Goal: Information Seeking & Learning: Check status

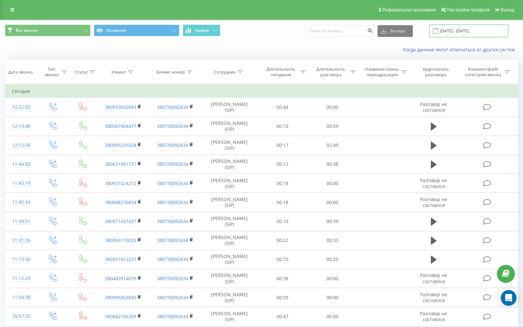
click at [494, 32] on input "[DATE] - [DATE]" at bounding box center [468, 31] width 79 height 13
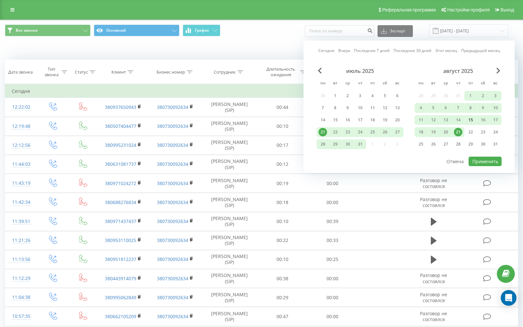
click at [475, 120] on div "15" at bounding box center [471, 120] width 12 height 10
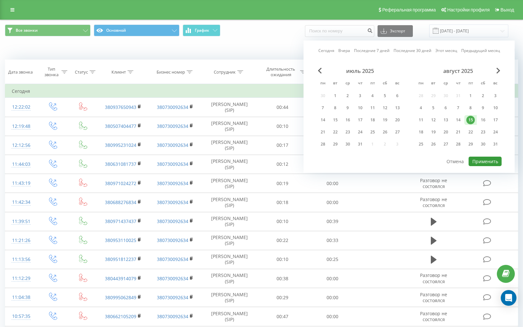
click at [479, 162] on button "Применить" at bounding box center [485, 161] width 33 height 9
type input "[DATE] - [DATE]"
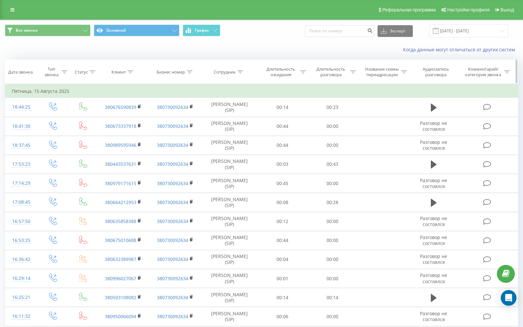
click at [241, 71] on icon at bounding box center [240, 71] width 6 height 3
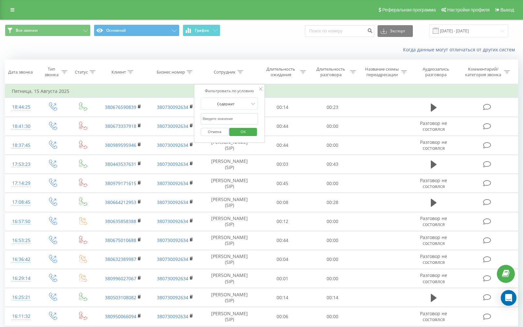
click at [226, 117] on input "text" at bounding box center [230, 118] width 58 height 11
type input "габр"
click at [244, 134] on span "OK" at bounding box center [243, 132] width 18 height 10
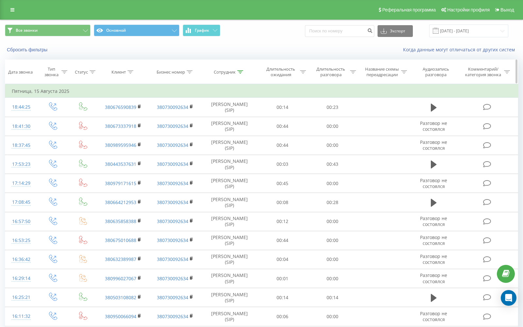
click at [64, 71] on icon at bounding box center [65, 71] width 6 height 3
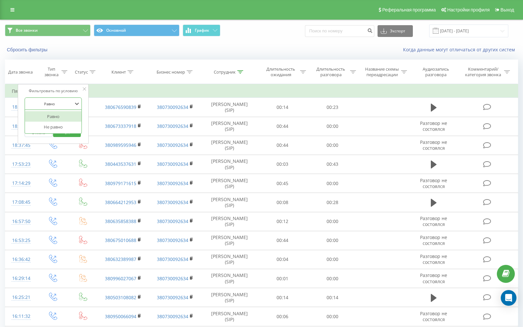
click at [59, 103] on div at bounding box center [49, 104] width 46 height 6
click at [57, 103] on div at bounding box center [49, 104] width 46 height 6
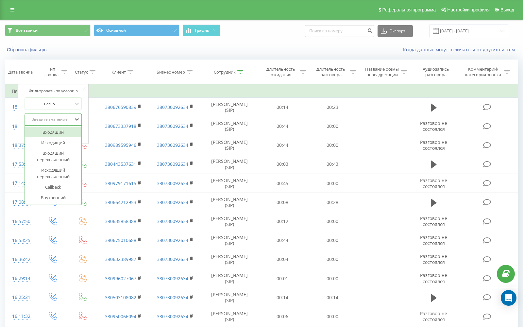
click at [54, 122] on div "Введите значение" at bounding box center [49, 119] width 46 height 5
click at [53, 146] on div "Исходящий" at bounding box center [53, 142] width 57 height 10
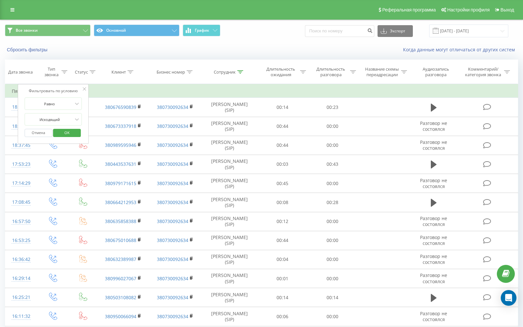
click at [65, 134] on span "OK" at bounding box center [67, 133] width 18 height 10
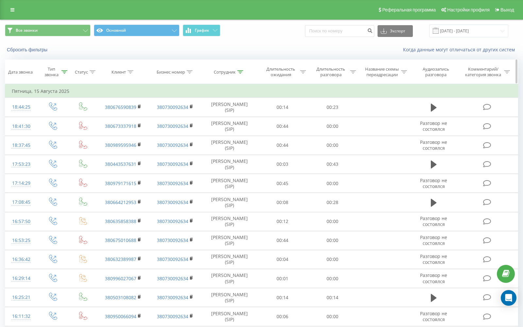
click at [437, 71] on div "Аудиозапись разговора" at bounding box center [436, 71] width 41 height 11
click at [434, 75] on div "Аудиозапись разговора" at bounding box center [436, 71] width 41 height 11
click at [432, 69] on div "Аудиозапись разговора" at bounding box center [436, 71] width 41 height 11
click at [490, 75] on div "Комментарий/категория звонка" at bounding box center [483, 71] width 38 height 11
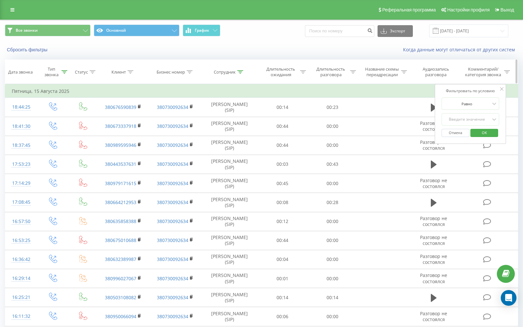
click at [490, 75] on div "Комментарий/категория звонка" at bounding box center [483, 71] width 38 height 11
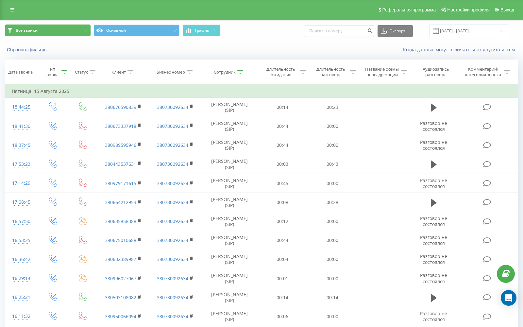
click at [46, 31] on button "Все звонки" at bounding box center [48, 31] width 86 height 12
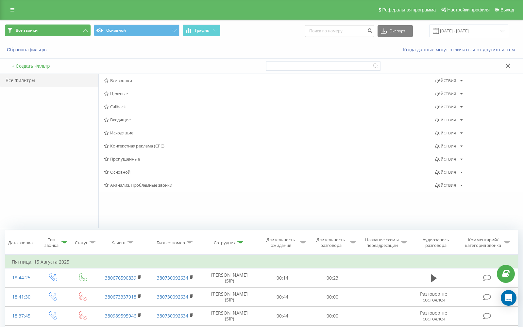
click at [46, 31] on button "Все звонки" at bounding box center [48, 31] width 86 height 12
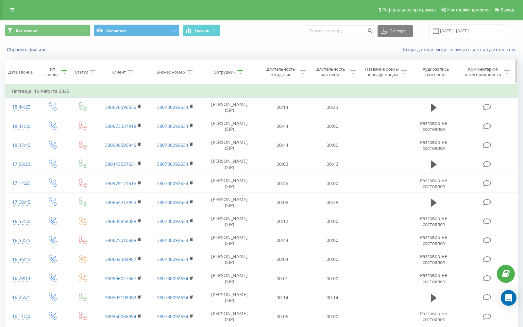
click at [440, 75] on div "Аудиозапись разговора" at bounding box center [436, 71] width 41 height 11
click at [433, 70] on div "Аудиозапись разговора" at bounding box center [436, 71] width 41 height 11
click at [383, 51] on div "Когда данные могут отличаться от других систем" at bounding box center [359, 49] width 327 height 7
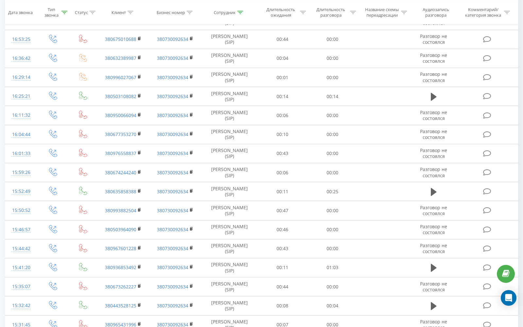
scroll to position [272, 0]
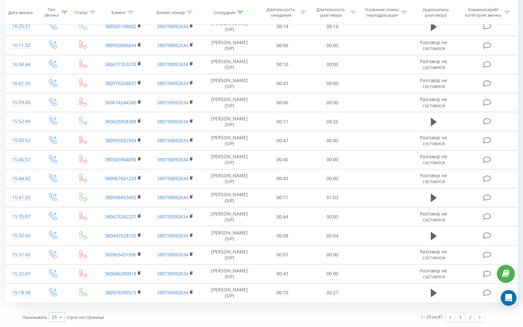
click at [61, 318] on icon at bounding box center [61, 317] width 10 height 13
click at [60, 307] on span "100" at bounding box center [56, 308] width 8 height 6
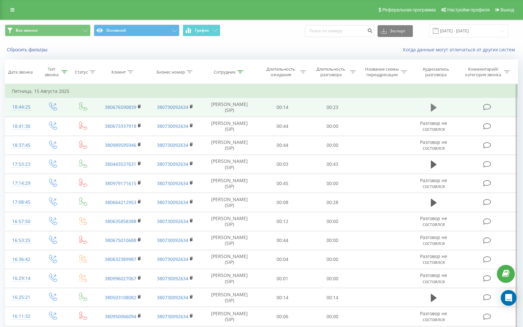
click at [433, 107] on icon at bounding box center [434, 108] width 6 height 8
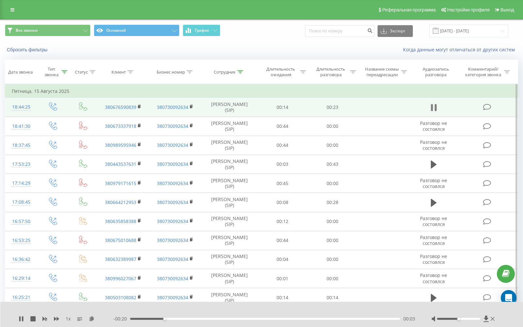
click at [435, 111] on icon at bounding box center [434, 107] width 6 height 9
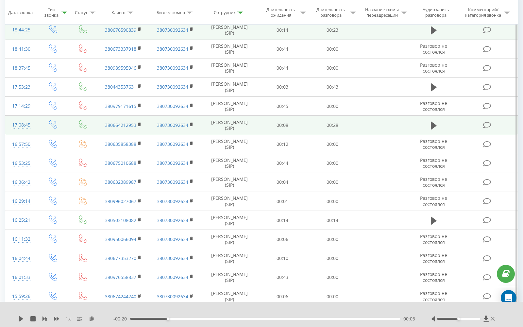
scroll to position [77, 0]
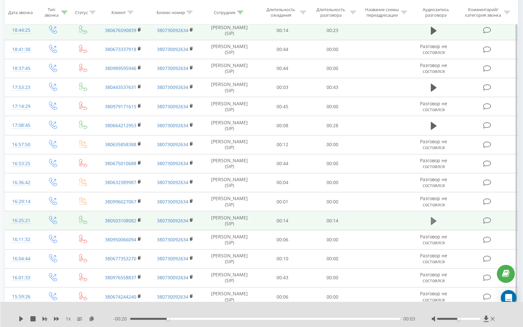
click at [433, 221] on icon at bounding box center [434, 221] width 6 height 8
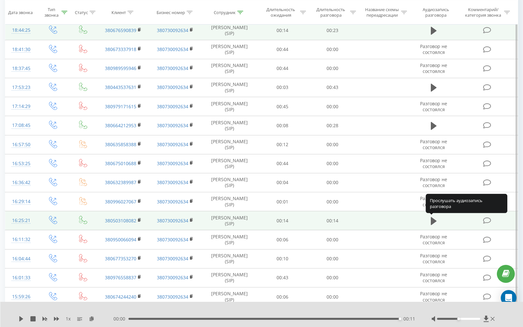
click at [433, 221] on icon at bounding box center [434, 221] width 6 height 8
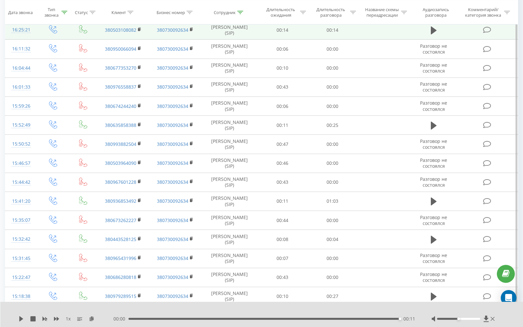
scroll to position [269, 0]
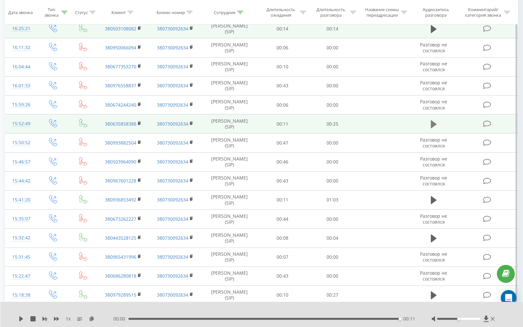
click at [433, 125] on icon at bounding box center [434, 124] width 6 height 8
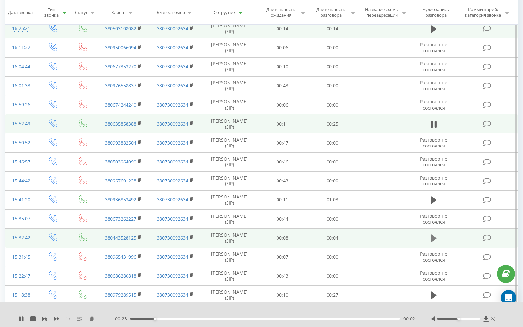
click at [434, 237] on icon at bounding box center [434, 239] width 6 height 8
click at [434, 237] on icon at bounding box center [434, 238] width 6 height 9
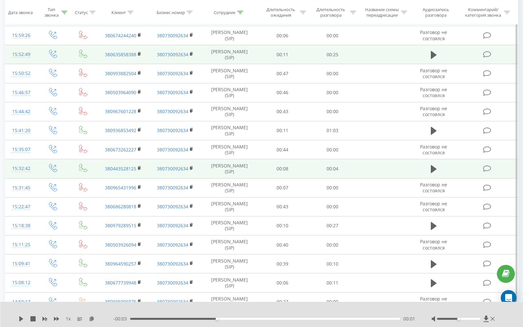
scroll to position [340, 0]
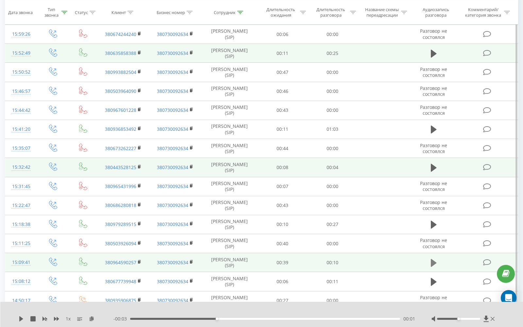
click at [434, 260] on icon at bounding box center [434, 262] width 6 height 9
click at [433, 262] on icon at bounding box center [434, 262] width 6 height 9
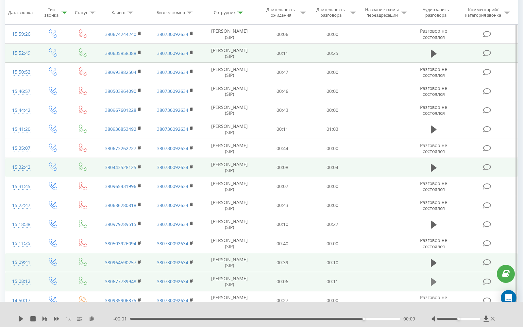
click at [434, 283] on icon at bounding box center [434, 282] width 6 height 8
click at [434, 283] on icon at bounding box center [434, 281] width 6 height 9
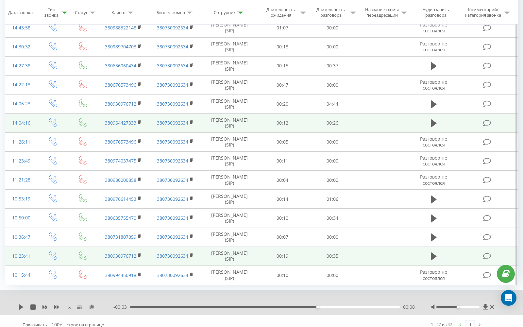
scroll to position [716, 0]
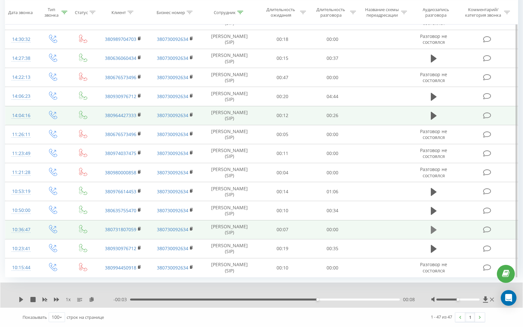
click at [432, 225] on icon at bounding box center [434, 229] width 6 height 9
click at [433, 231] on icon at bounding box center [434, 230] width 6 height 8
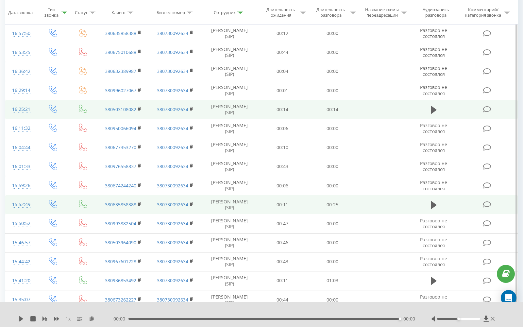
scroll to position [0, 0]
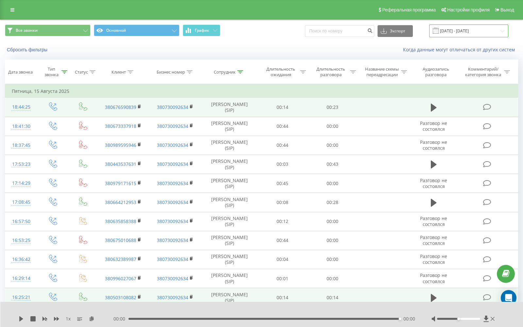
click at [455, 31] on input "[DATE] - [DATE]" at bounding box center [468, 31] width 79 height 13
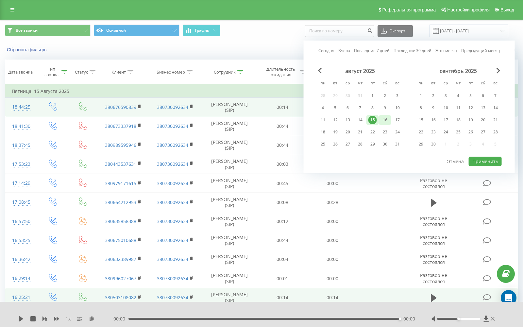
click at [387, 120] on div "16" at bounding box center [385, 120] width 9 height 9
click at [488, 163] on button "Применить" at bounding box center [485, 161] width 33 height 9
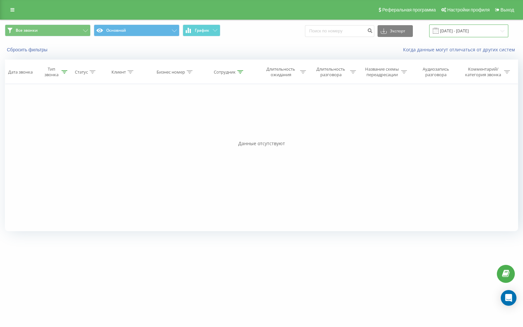
click at [473, 35] on input "[DATE] - [DATE]" at bounding box center [468, 31] width 79 height 13
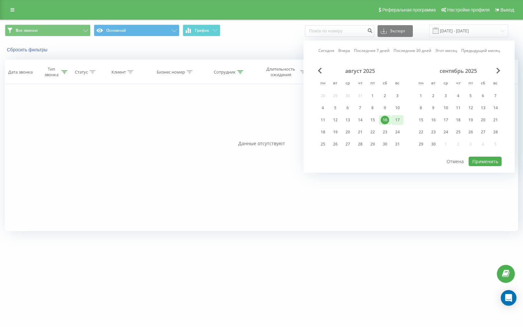
click at [399, 120] on div "17" at bounding box center [397, 120] width 9 height 9
click at [480, 160] on button "Применить" at bounding box center [485, 161] width 33 height 9
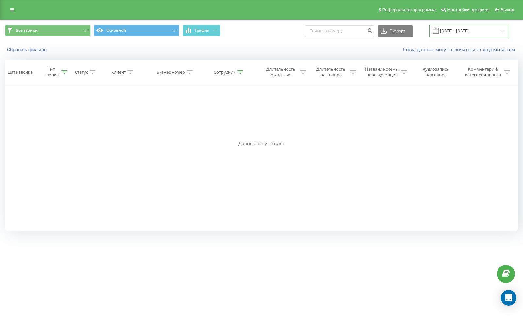
click at [461, 30] on input "[DATE] - [DATE]" at bounding box center [468, 31] width 79 height 13
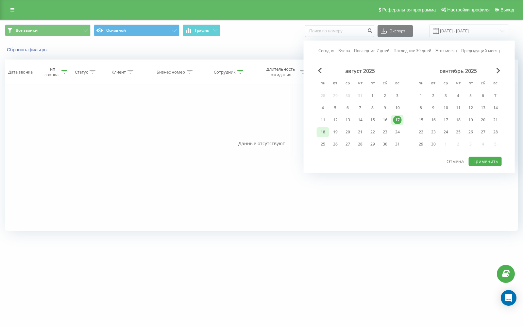
click at [325, 133] on div "18" at bounding box center [323, 132] width 9 height 9
click at [477, 164] on button "Применить" at bounding box center [485, 161] width 33 height 9
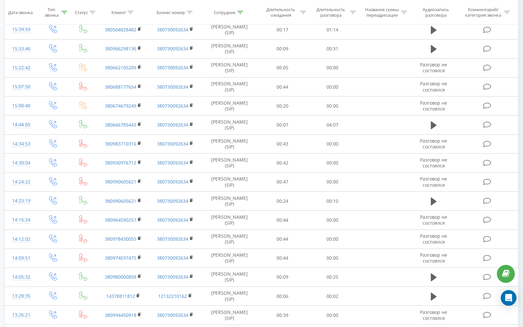
scroll to position [710, 0]
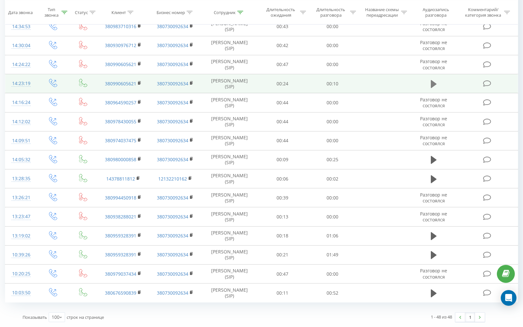
click at [432, 80] on icon at bounding box center [434, 84] width 6 height 8
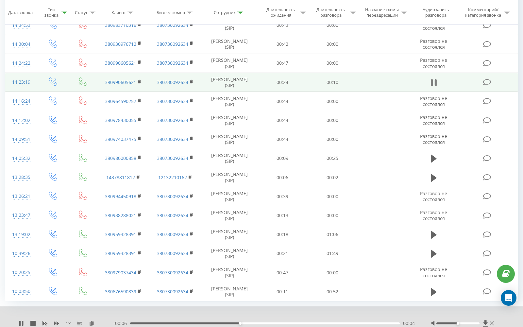
click at [432, 80] on icon at bounding box center [432, 82] width 2 height 7
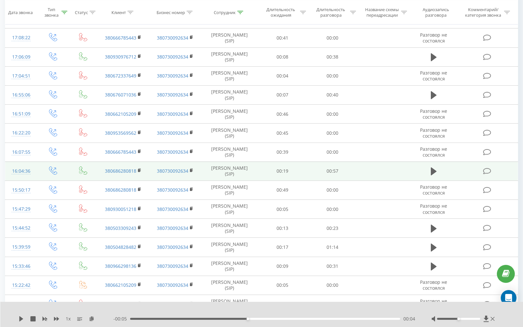
scroll to position [353, 0]
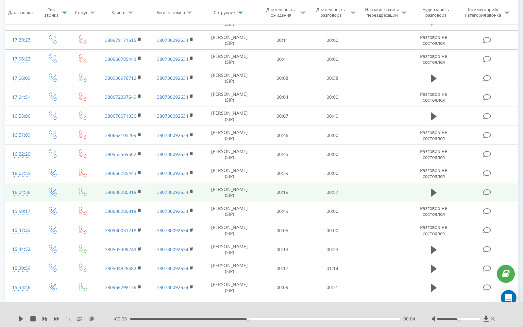
click at [365, 116] on td at bounding box center [384, 116] width 52 height 19
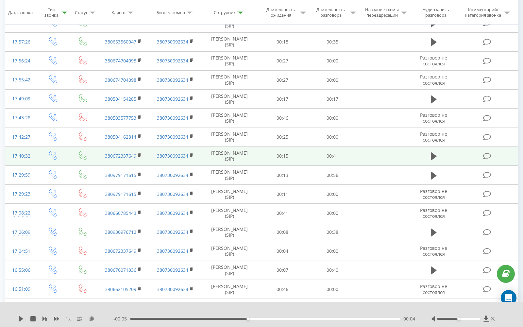
scroll to position [194, 0]
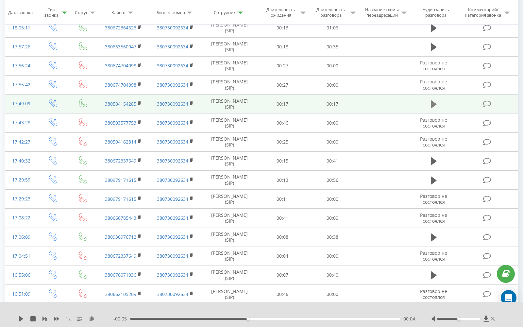
click at [434, 107] on icon at bounding box center [434, 104] width 6 height 9
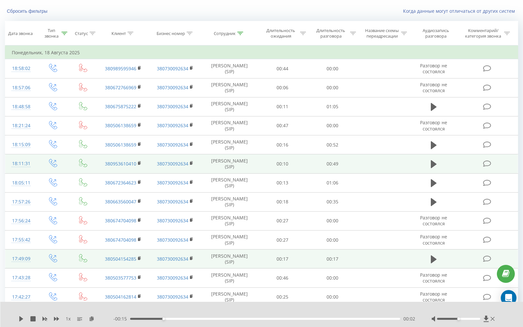
scroll to position [0, 0]
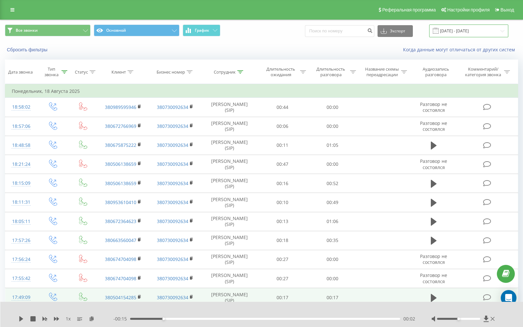
click at [491, 33] on input "[DATE] - [DATE]" at bounding box center [468, 31] width 79 height 13
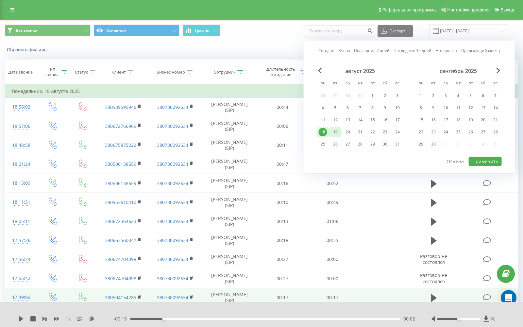
click at [336, 133] on div "19" at bounding box center [335, 132] width 9 height 9
click at [498, 162] on button "Применить" at bounding box center [485, 161] width 33 height 9
type input "[DATE] - [DATE]"
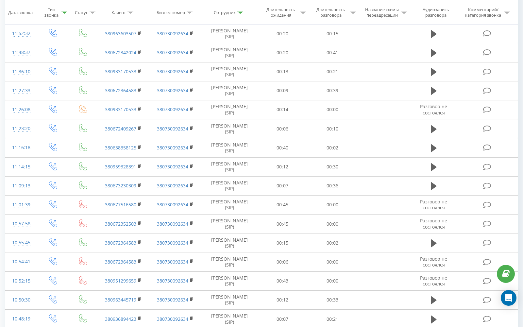
scroll to position [1205, 0]
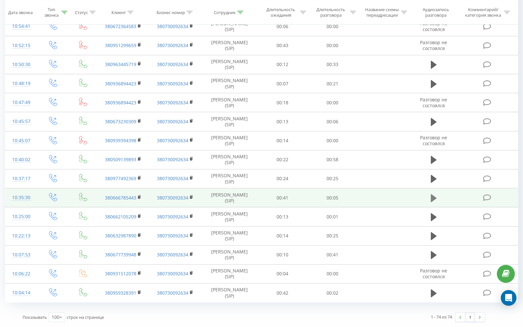
click at [435, 195] on icon at bounding box center [434, 198] width 6 height 9
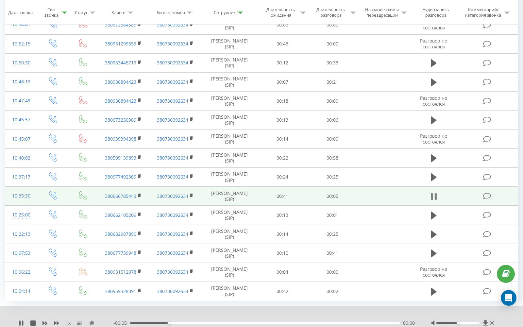
click at [435, 200] on icon at bounding box center [436, 196] width 2 height 7
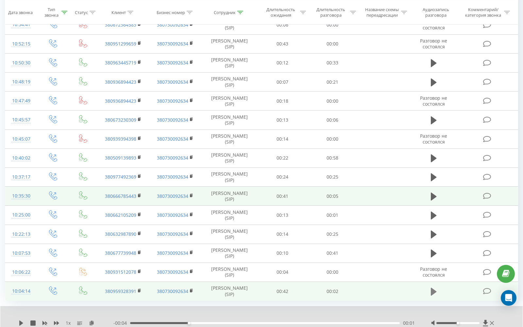
click at [433, 294] on icon at bounding box center [434, 292] width 6 height 8
click at [433, 294] on icon at bounding box center [434, 291] width 6 height 9
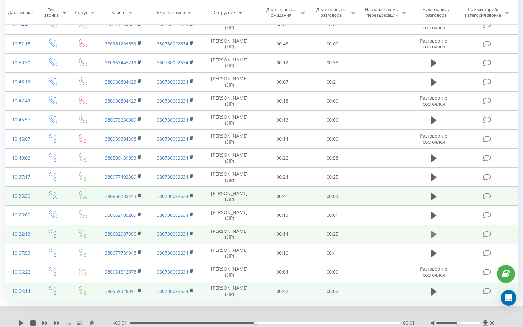
click at [435, 235] on icon at bounding box center [434, 235] width 6 height 8
click at [435, 235] on icon at bounding box center [434, 234] width 6 height 9
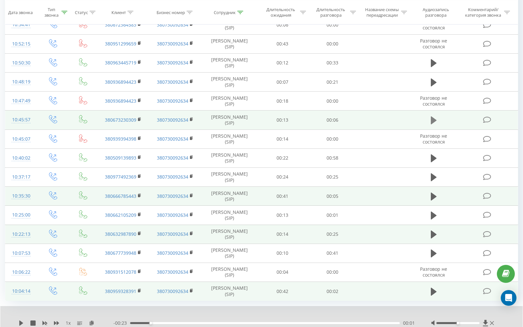
click at [433, 120] on icon at bounding box center [434, 120] width 6 height 8
click at [433, 120] on icon at bounding box center [432, 120] width 2 height 7
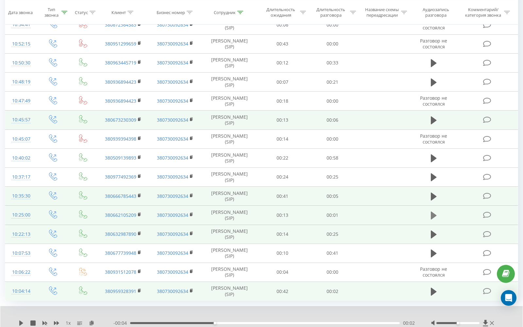
click at [432, 214] on icon at bounding box center [434, 216] width 6 height 8
click at [433, 196] on icon at bounding box center [434, 196] width 6 height 8
click at [433, 196] on icon at bounding box center [434, 196] width 6 height 9
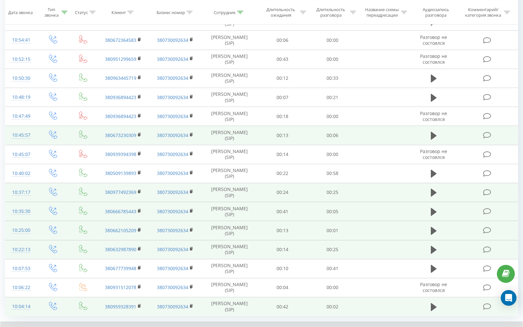
scroll to position [1182, 0]
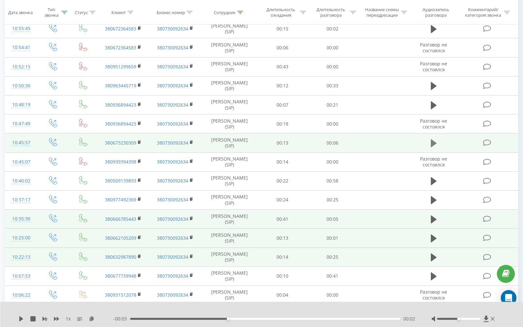
click at [433, 142] on icon at bounding box center [434, 143] width 6 height 8
click at [433, 142] on icon at bounding box center [432, 143] width 2 height 7
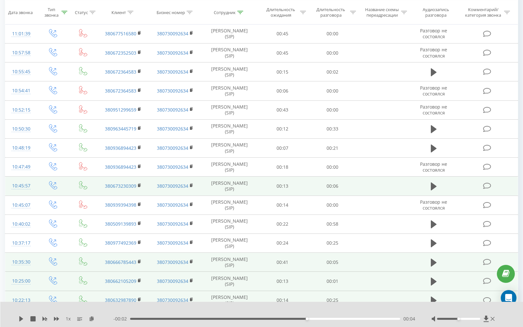
scroll to position [1131, 0]
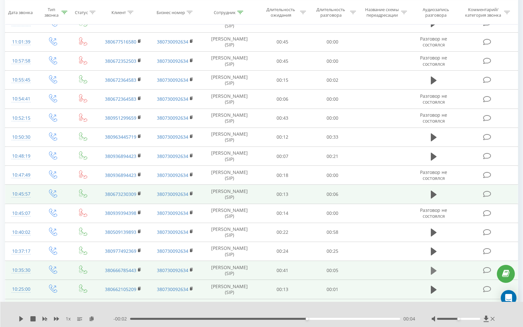
click at [434, 269] on icon at bounding box center [434, 270] width 6 height 9
click at [436, 293] on icon at bounding box center [434, 289] width 6 height 9
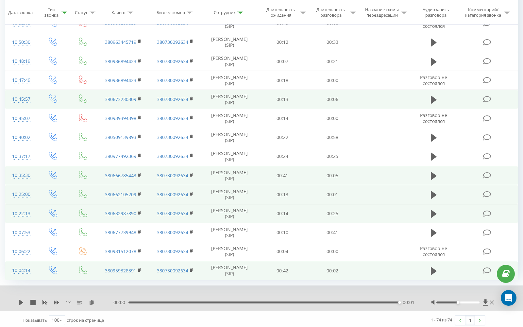
scroll to position [1230, 0]
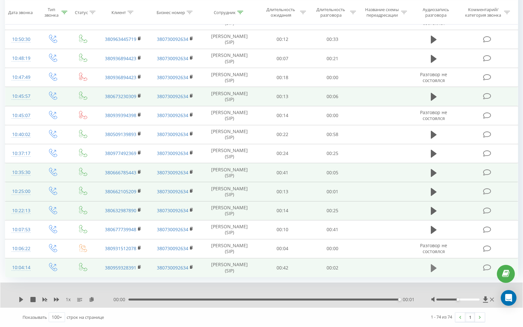
click at [434, 266] on icon at bounding box center [434, 268] width 6 height 8
click at [434, 266] on icon at bounding box center [434, 268] width 6 height 9
click at [435, 173] on icon at bounding box center [434, 173] width 6 height 8
click at [435, 173] on icon at bounding box center [434, 172] width 6 height 9
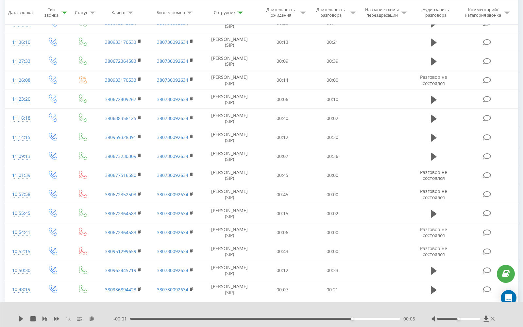
scroll to position [0, 0]
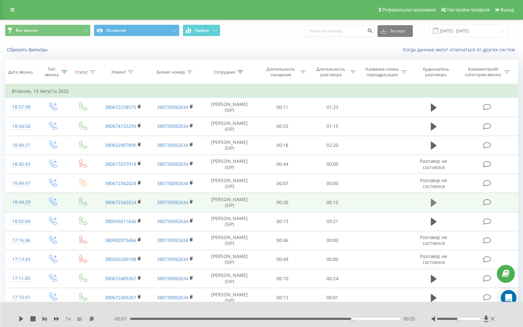
click at [437, 203] on button at bounding box center [434, 203] width 10 height 10
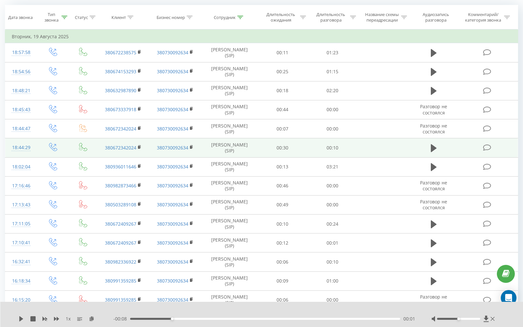
scroll to position [66, 0]
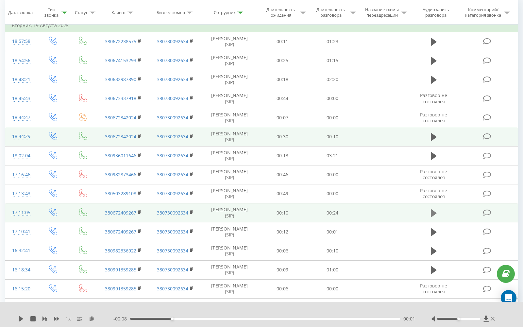
click at [434, 210] on icon at bounding box center [434, 213] width 6 height 9
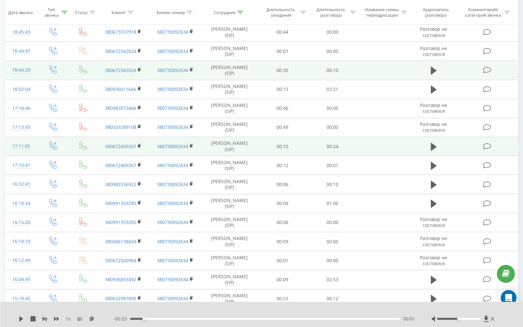
scroll to position [132, 0]
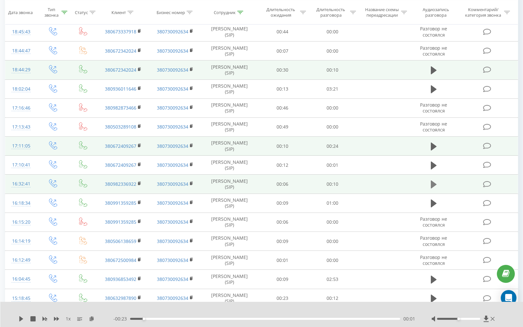
click at [434, 184] on icon at bounding box center [434, 185] width 6 height 8
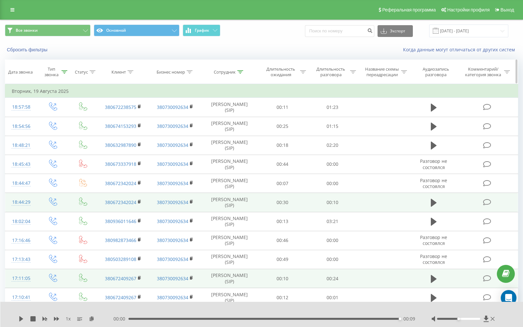
click at [433, 73] on div "Аудиозапись разговора" at bounding box center [436, 71] width 41 height 11
click at [353, 72] on icon at bounding box center [353, 71] width 6 height 3
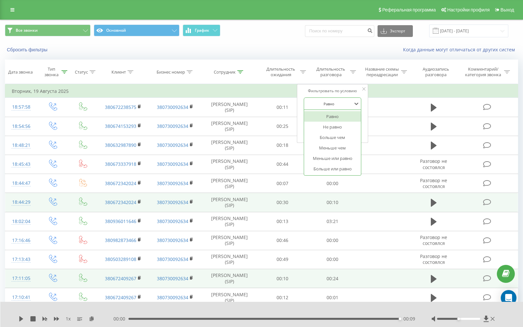
click at [347, 102] on div at bounding box center [329, 104] width 46 height 6
click at [336, 138] on div "Больше чем" at bounding box center [332, 137] width 57 height 10
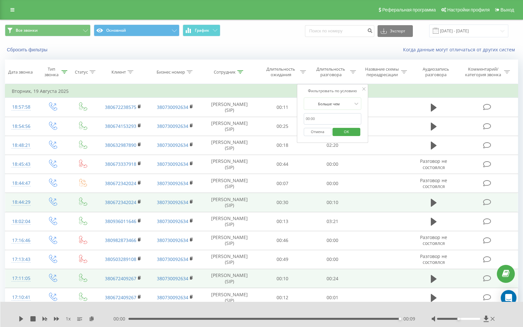
click at [319, 120] on input "text" at bounding box center [333, 118] width 58 height 11
click at [319, 119] on input "text" at bounding box center [333, 118] width 58 height 11
click at [356, 134] on span "OK" at bounding box center [347, 132] width 18 height 10
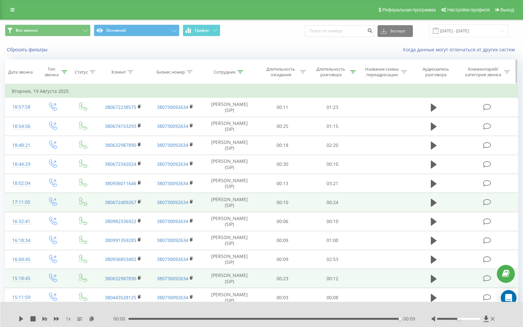
click at [352, 71] on icon at bounding box center [353, 71] width 6 height 3
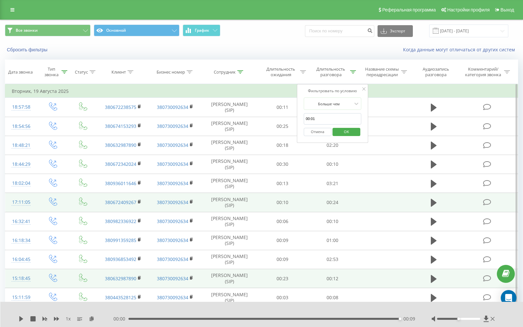
click at [319, 119] on input "00:01" at bounding box center [333, 118] width 58 height 11
click at [341, 131] on span "OK" at bounding box center [347, 132] width 18 height 10
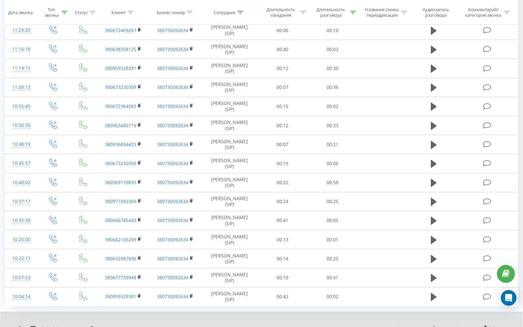
scroll to position [583, 0]
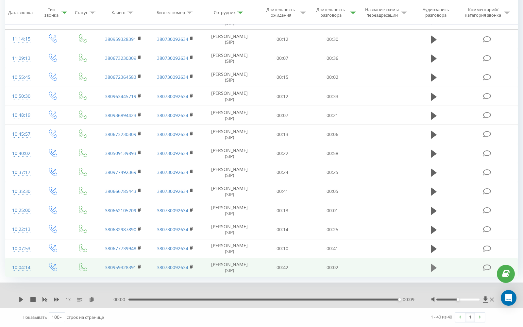
click at [434, 268] on icon at bounding box center [434, 268] width 6 height 8
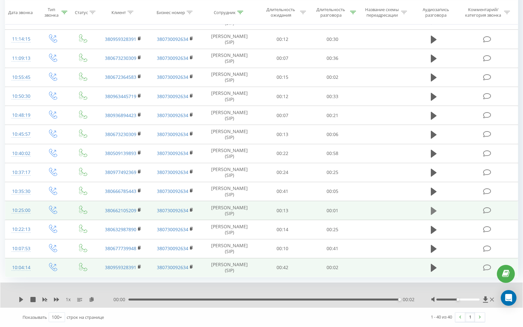
click at [433, 210] on icon at bounding box center [434, 211] width 6 height 8
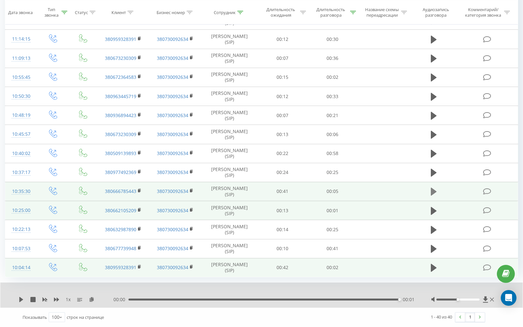
click at [433, 194] on icon at bounding box center [434, 192] width 6 height 8
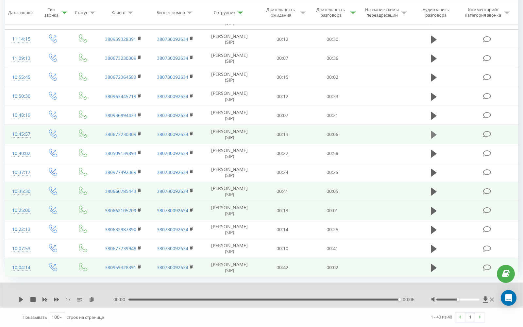
click at [431, 134] on icon at bounding box center [434, 135] width 6 height 8
click at [431, 134] on icon at bounding box center [432, 134] width 2 height 7
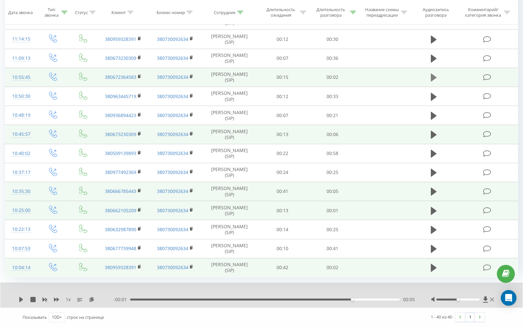
click at [435, 76] on icon at bounding box center [434, 78] width 6 height 8
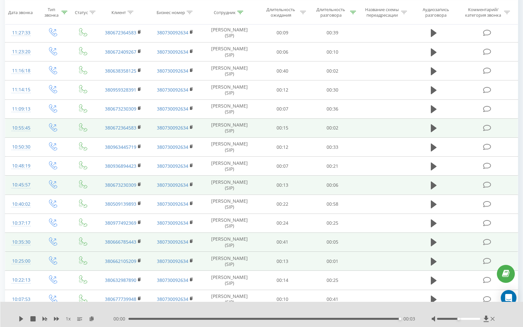
scroll to position [528, 0]
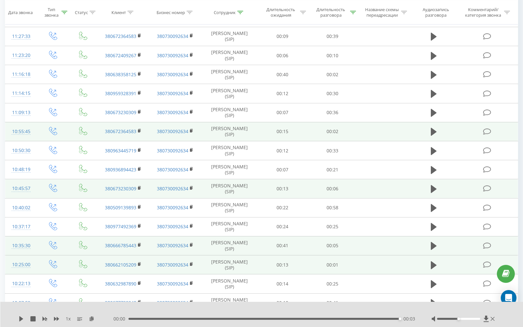
click at [435, 76] on icon at bounding box center [434, 74] width 6 height 9
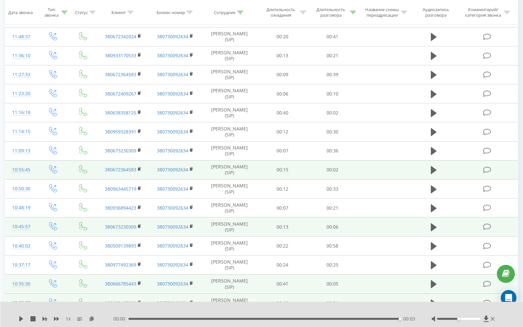
scroll to position [491, 0]
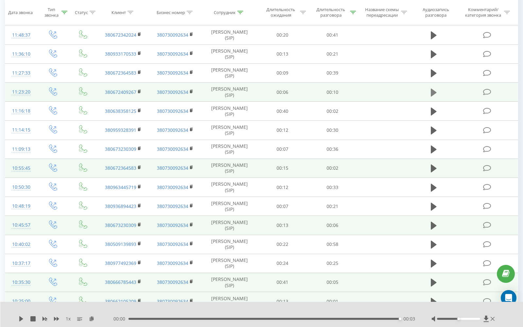
click at [432, 93] on icon at bounding box center [434, 92] width 6 height 8
click at [432, 93] on icon at bounding box center [432, 92] width 2 height 7
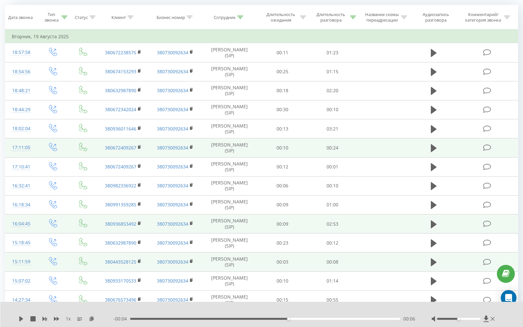
scroll to position [0, 0]
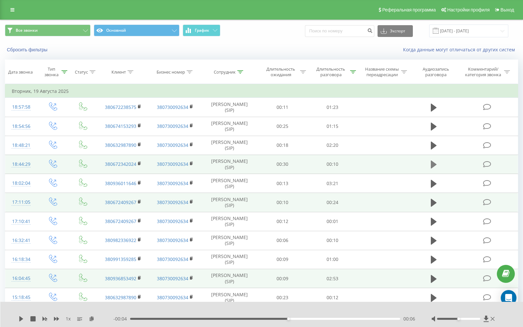
click at [436, 162] on icon at bounding box center [434, 164] width 6 height 9
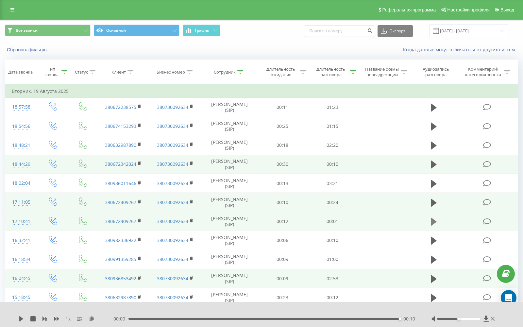
click at [434, 222] on icon at bounding box center [434, 222] width 6 height 8
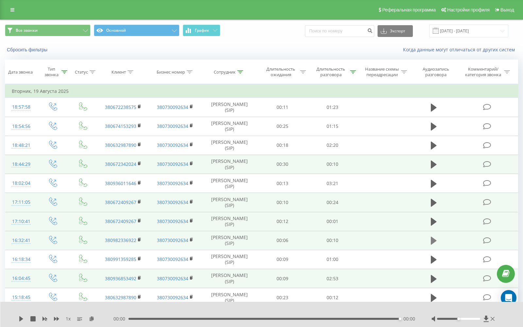
click at [432, 241] on icon at bounding box center [434, 241] width 6 height 8
click at [432, 241] on icon at bounding box center [432, 240] width 2 height 7
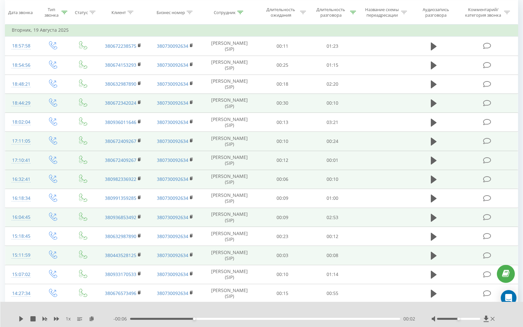
scroll to position [75, 0]
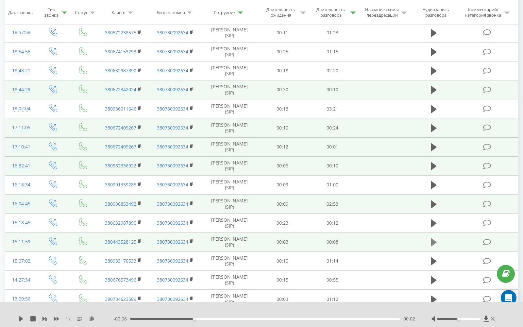
click at [433, 241] on icon at bounding box center [434, 242] width 6 height 8
click at [433, 240] on icon at bounding box center [434, 242] width 6 height 9
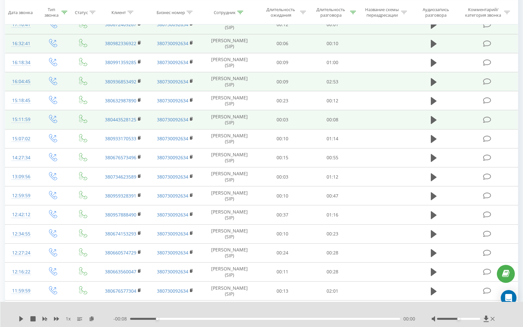
scroll to position [198, 0]
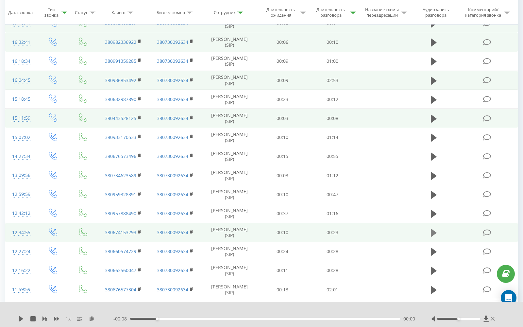
click at [432, 231] on icon at bounding box center [434, 233] width 6 height 8
click at [432, 231] on icon at bounding box center [432, 232] width 2 height 7
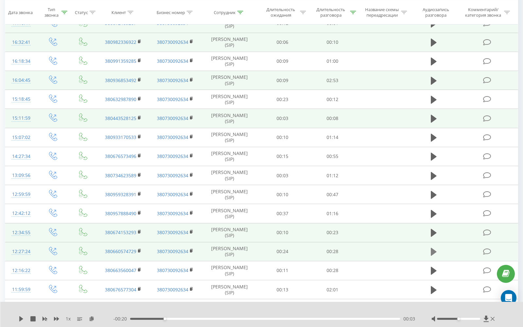
click at [433, 252] on icon at bounding box center [434, 252] width 6 height 8
click at [432, 251] on icon at bounding box center [432, 251] width 2 height 7
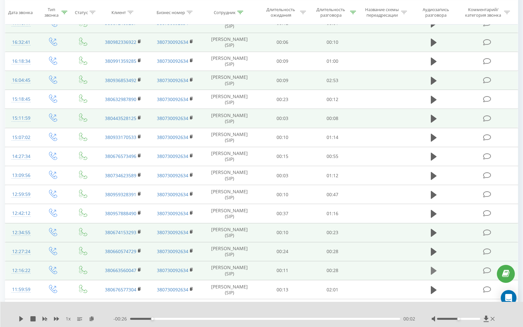
click at [435, 270] on icon at bounding box center [434, 271] width 6 height 8
click at [435, 270] on icon at bounding box center [436, 270] width 2 height 7
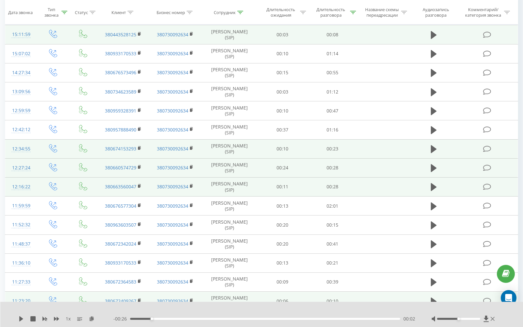
scroll to position [282, 0]
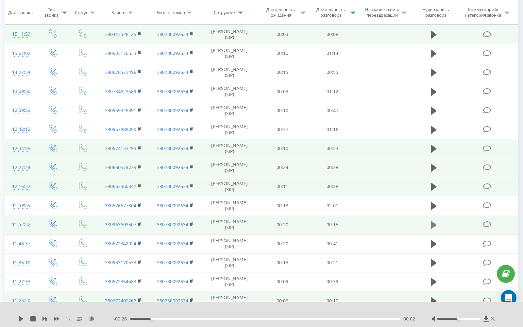
click at [433, 226] on icon at bounding box center [434, 225] width 6 height 8
click at [433, 226] on icon at bounding box center [432, 224] width 2 height 7
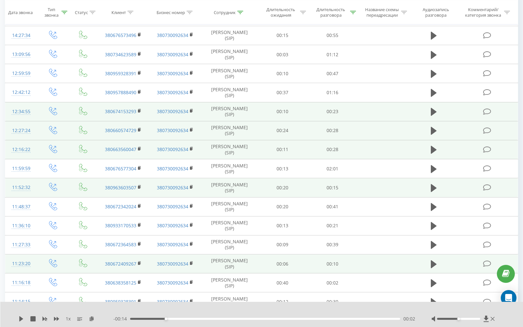
scroll to position [325, 0]
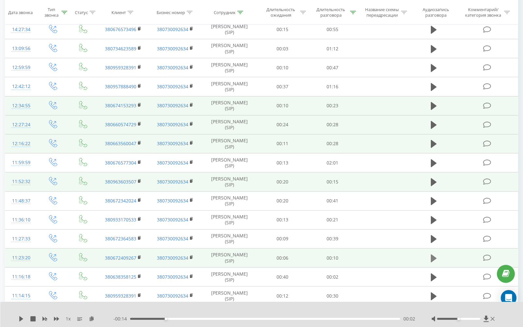
click at [433, 260] on icon at bounding box center [434, 258] width 6 height 8
click at [433, 260] on icon at bounding box center [434, 258] width 6 height 9
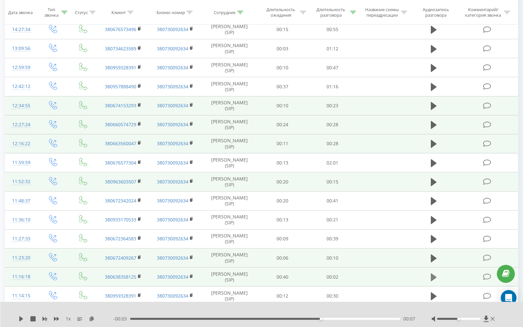
click at [431, 280] on icon at bounding box center [434, 277] width 6 height 8
click at [431, 280] on icon at bounding box center [432, 277] width 2 height 7
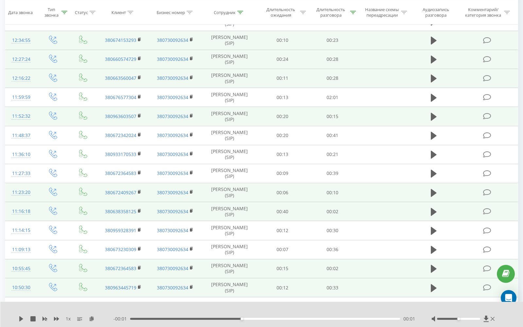
scroll to position [393, 0]
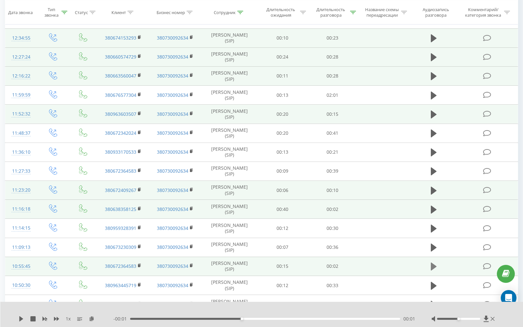
click at [432, 268] on icon at bounding box center [434, 267] width 6 height 8
click at [433, 266] on icon at bounding box center [434, 267] width 6 height 8
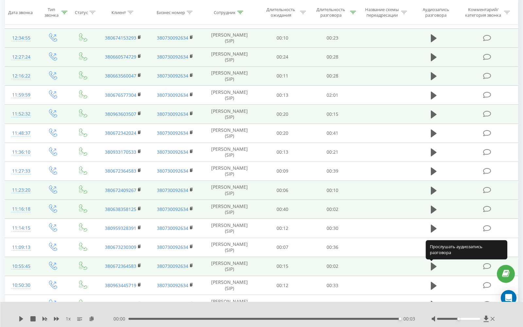
click at [433, 266] on icon at bounding box center [434, 267] width 6 height 8
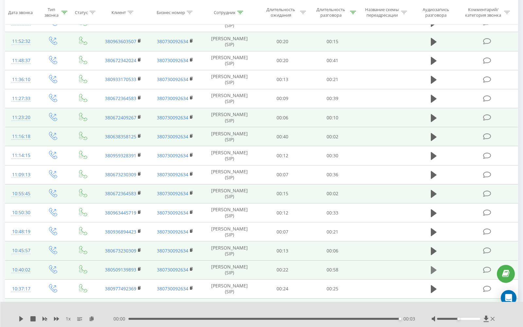
scroll to position [466, 0]
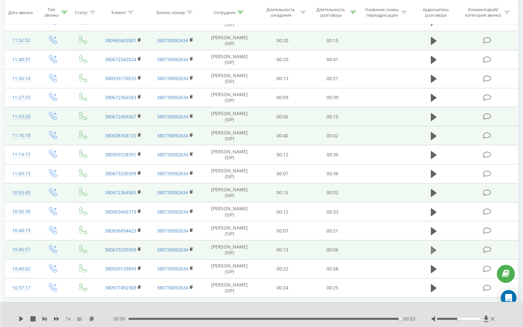
click at [432, 251] on icon at bounding box center [434, 250] width 6 height 8
click at [432, 251] on icon at bounding box center [432, 250] width 2 height 7
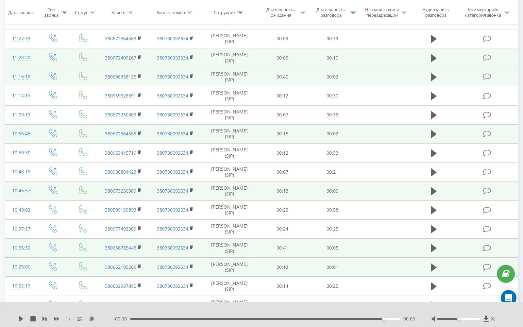
scroll to position [527, 0]
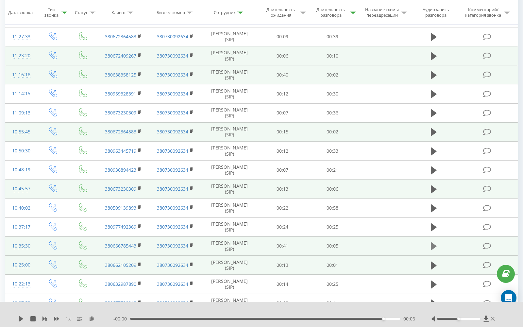
click at [432, 248] on icon at bounding box center [434, 246] width 6 height 8
click at [432, 248] on icon at bounding box center [432, 246] width 2 height 7
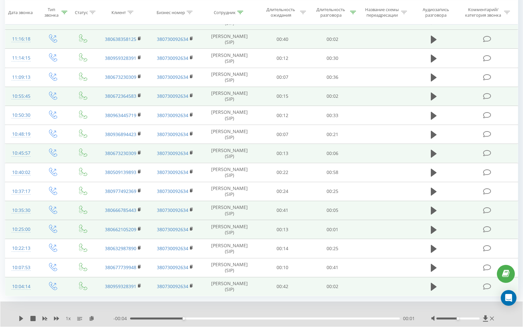
scroll to position [566, 0]
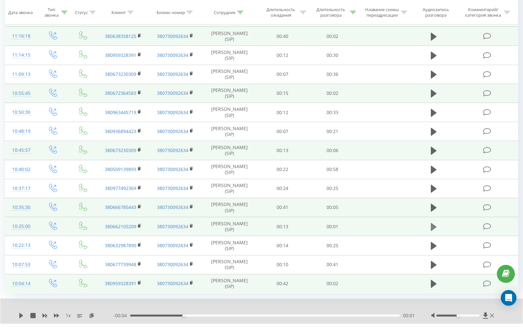
click at [432, 228] on icon at bounding box center [434, 227] width 6 height 8
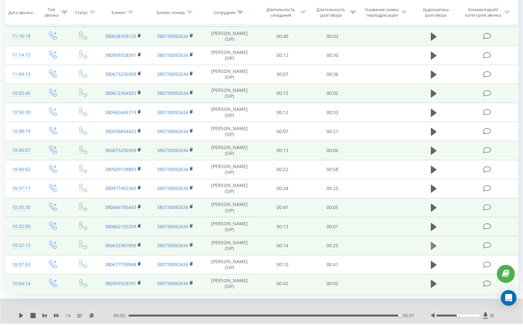
scroll to position [583, 0]
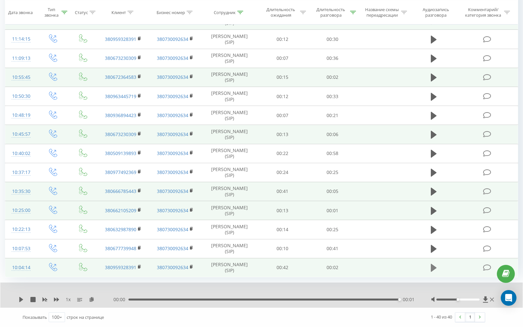
click at [436, 269] on icon at bounding box center [434, 267] width 6 height 9
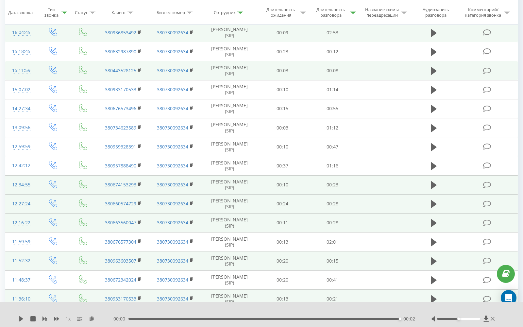
scroll to position [0, 0]
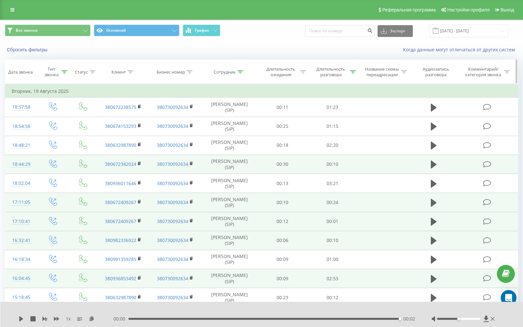
click at [351, 71] on icon at bounding box center [353, 71] width 6 height 3
click at [319, 118] on input "00:00" at bounding box center [333, 118] width 58 height 11
type input "00:30"
click at [353, 132] on span "OK" at bounding box center [347, 132] width 18 height 10
click at [487, 32] on input "[DATE] - [DATE]" at bounding box center [468, 31] width 79 height 13
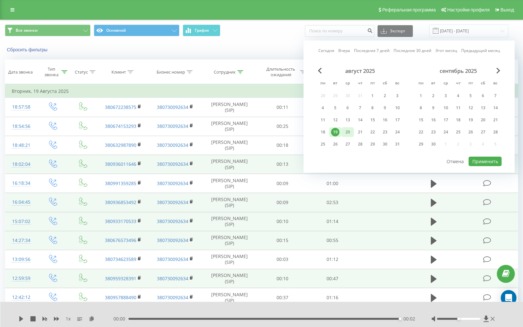
click at [350, 129] on div "20" at bounding box center [348, 132] width 9 height 9
click at [483, 163] on button "Применить" at bounding box center [485, 161] width 33 height 9
type input "[DATE] - [DATE]"
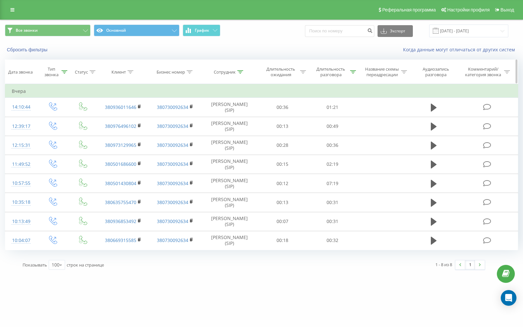
click at [352, 73] on icon at bounding box center [353, 71] width 6 height 3
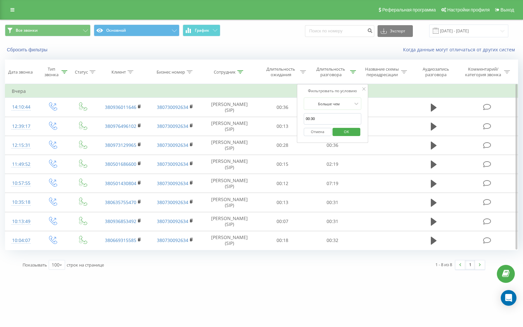
click at [316, 118] on input "00:30" at bounding box center [333, 118] width 58 height 11
type input "00:00"
click at [340, 134] on span "OK" at bounding box center [347, 132] width 18 height 10
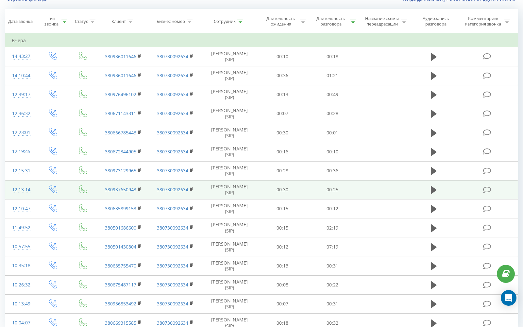
scroll to position [48, 0]
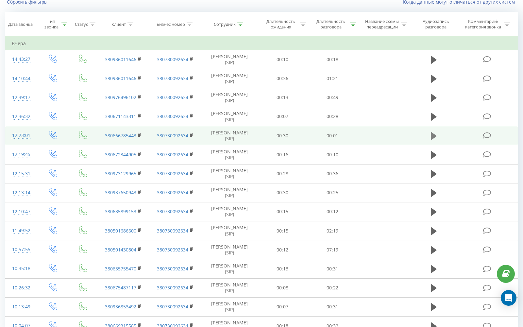
click at [433, 134] on icon at bounding box center [434, 136] width 6 height 8
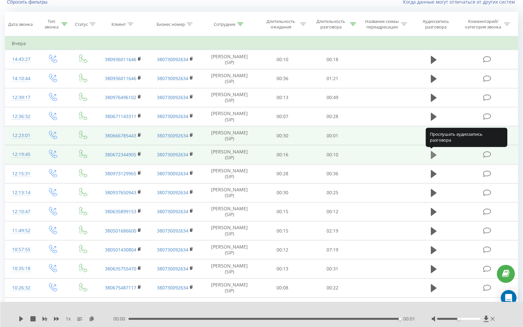
click at [433, 153] on icon at bounding box center [434, 155] width 6 height 8
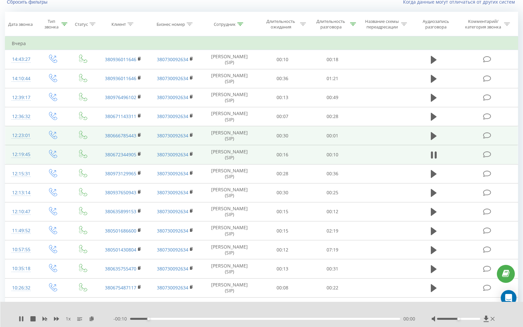
click at [433, 153] on icon at bounding box center [432, 154] width 2 height 7
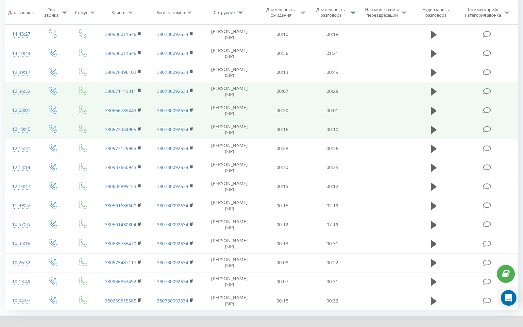
scroll to position [76, 0]
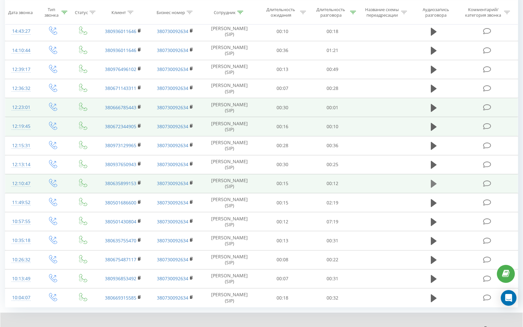
click at [435, 179] on icon at bounding box center [434, 183] width 6 height 9
click at [435, 184] on icon at bounding box center [434, 183] width 6 height 9
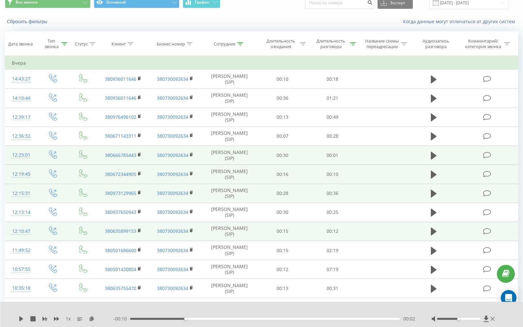
scroll to position [28, 0]
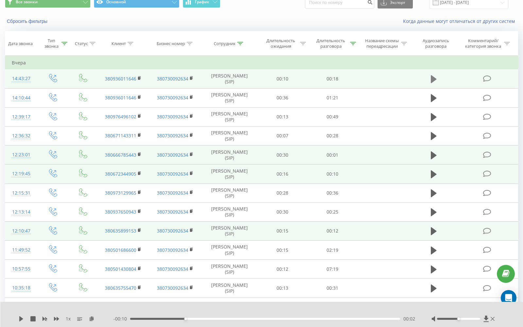
click at [433, 79] on icon at bounding box center [434, 79] width 6 height 8
click at [433, 79] on icon at bounding box center [432, 79] width 2 height 7
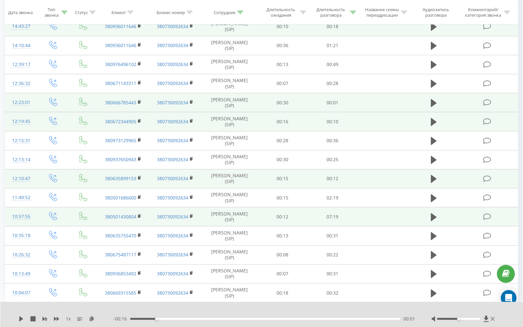
scroll to position [0, 0]
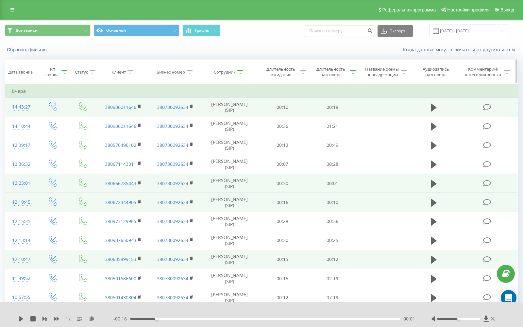
click at [353, 75] on div "Длительность разговора" at bounding box center [335, 71] width 43 height 11
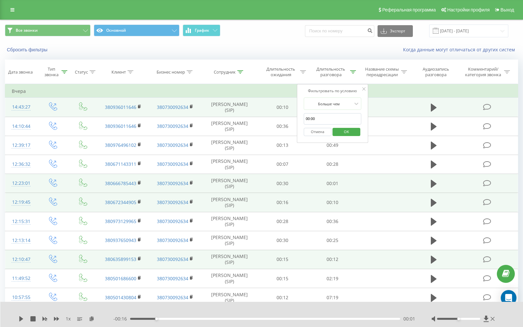
click at [323, 132] on button "Отмена" at bounding box center [318, 132] width 28 height 8
